Goal: Information Seeking & Learning: Find specific fact

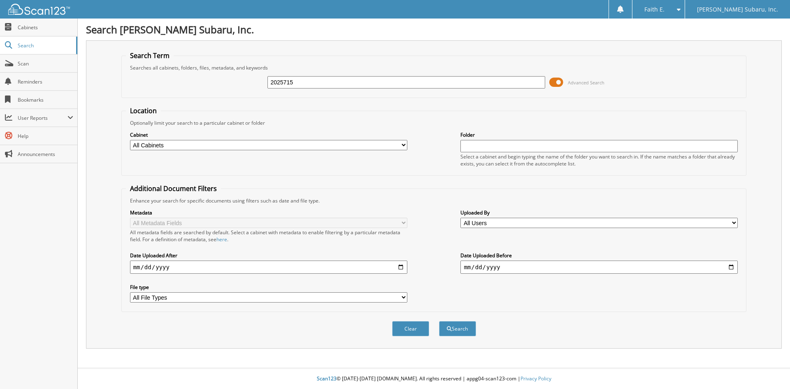
type input "2025715"
click at [439, 321] on button "Search" at bounding box center [457, 328] width 37 height 15
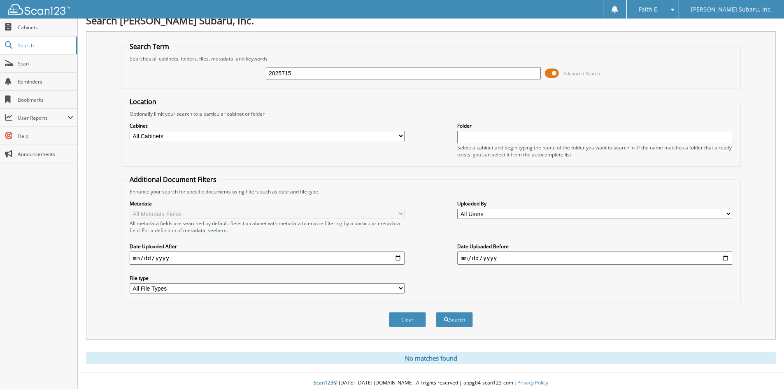
scroll to position [14, 0]
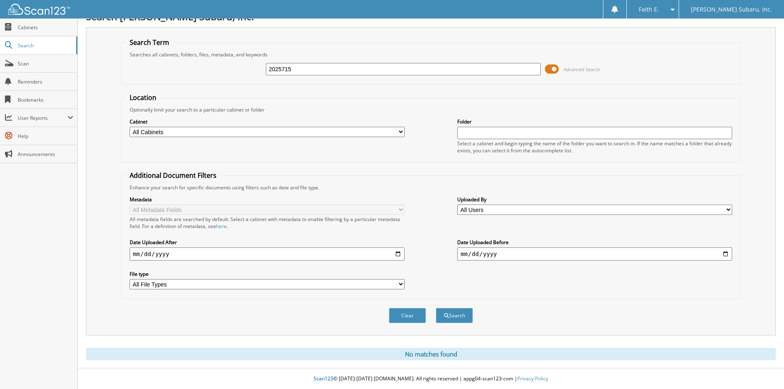
click at [294, 66] on input "2025715" at bounding box center [403, 69] width 275 height 12
type input "[PERSON_NAME]"
click at [436, 308] on button "Search" at bounding box center [454, 315] width 37 height 15
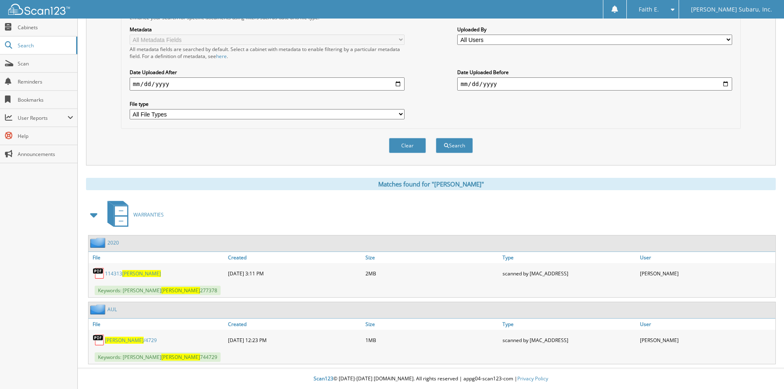
click at [134, 341] on link "VONNEGUT /4729" at bounding box center [131, 340] width 52 height 7
click at [136, 273] on span "vonnegut" at bounding box center [141, 273] width 39 height 7
click at [135, 339] on link "VONNEGUT /4729" at bounding box center [131, 340] width 52 height 7
click at [63, 33] on link "Cabinets" at bounding box center [38, 28] width 77 height 18
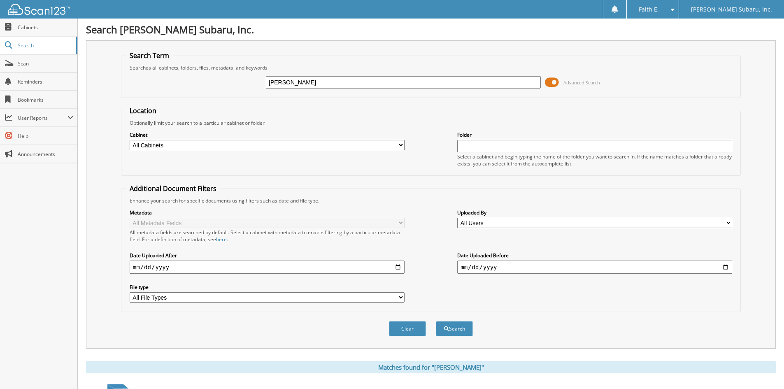
click at [306, 80] on input "VONNEGUT" at bounding box center [403, 82] width 275 height 12
type input "14313"
click at [436, 321] on button "Search" at bounding box center [454, 328] width 37 height 15
click at [306, 80] on input "14313" at bounding box center [403, 82] width 275 height 12
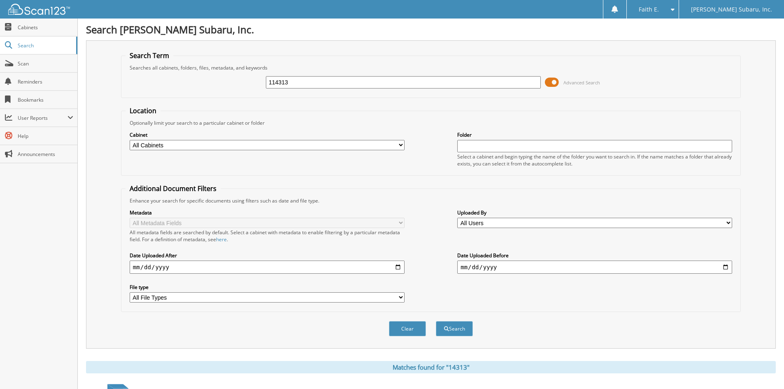
type input "114313"
click at [436, 321] on button "Search" at bounding box center [454, 328] width 37 height 15
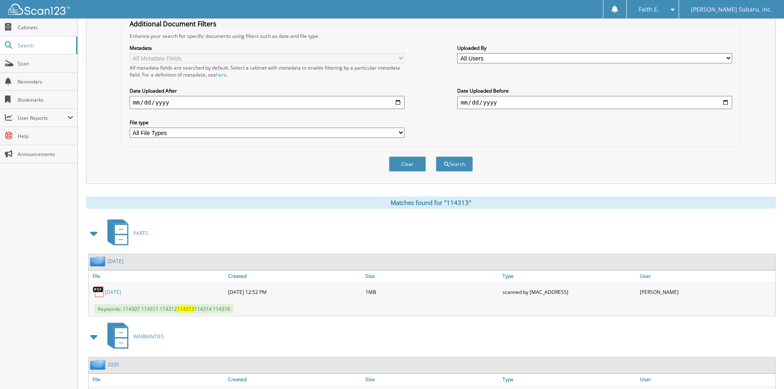
scroll to position [220, 0]
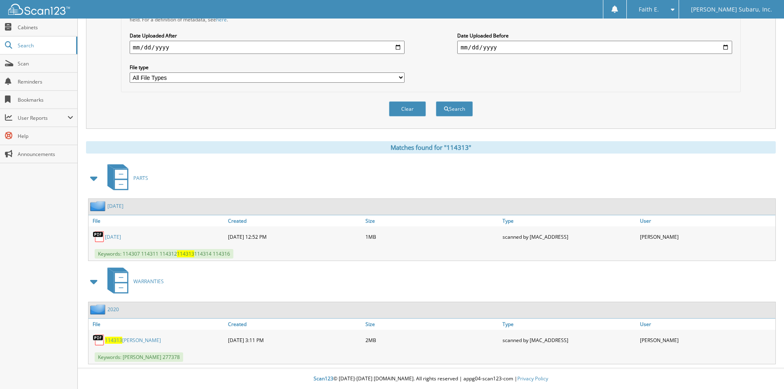
click at [122, 342] on link "114313 [PERSON_NAME]" at bounding box center [133, 340] width 56 height 7
